Goal: Navigation & Orientation: Find specific page/section

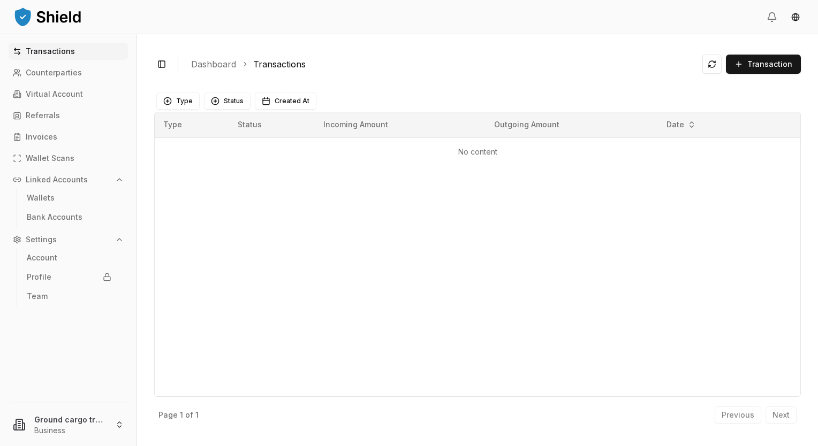
click at [56, 58] on link "Transactions" at bounding box center [68, 51] width 119 height 17
click at [44, 210] on link "Bank Accounts" at bounding box center [68, 217] width 93 height 17
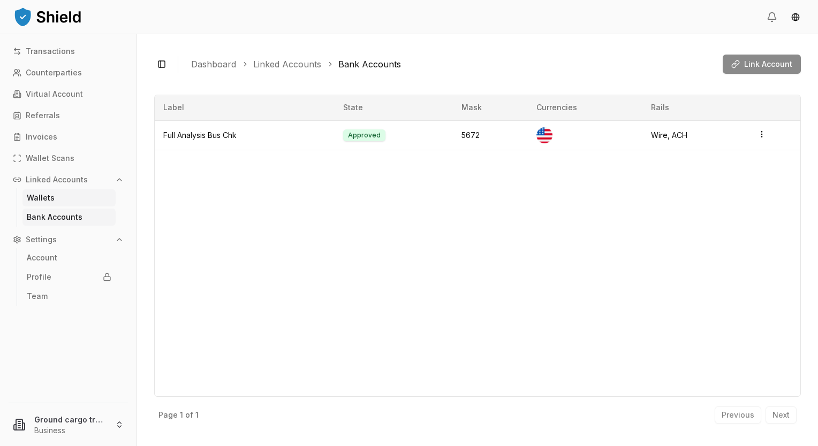
click at [40, 200] on p "Wallets" at bounding box center [41, 197] width 28 height 7
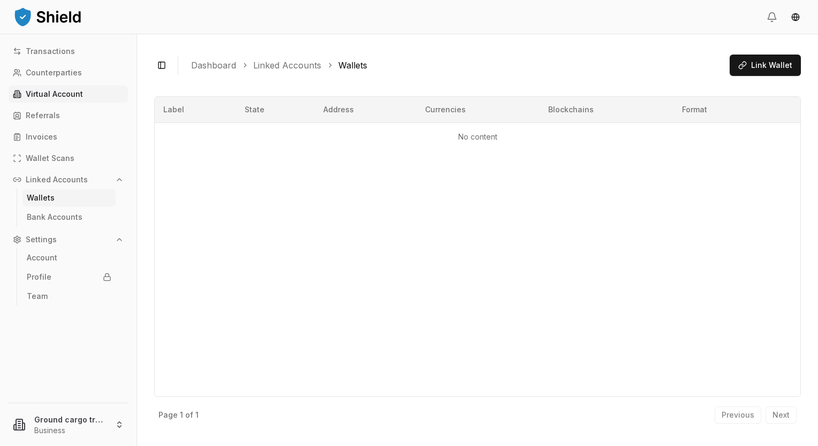
click at [41, 100] on link "Virtual Account" at bounding box center [68, 94] width 119 height 17
